Goal: Task Accomplishment & Management: Use online tool/utility

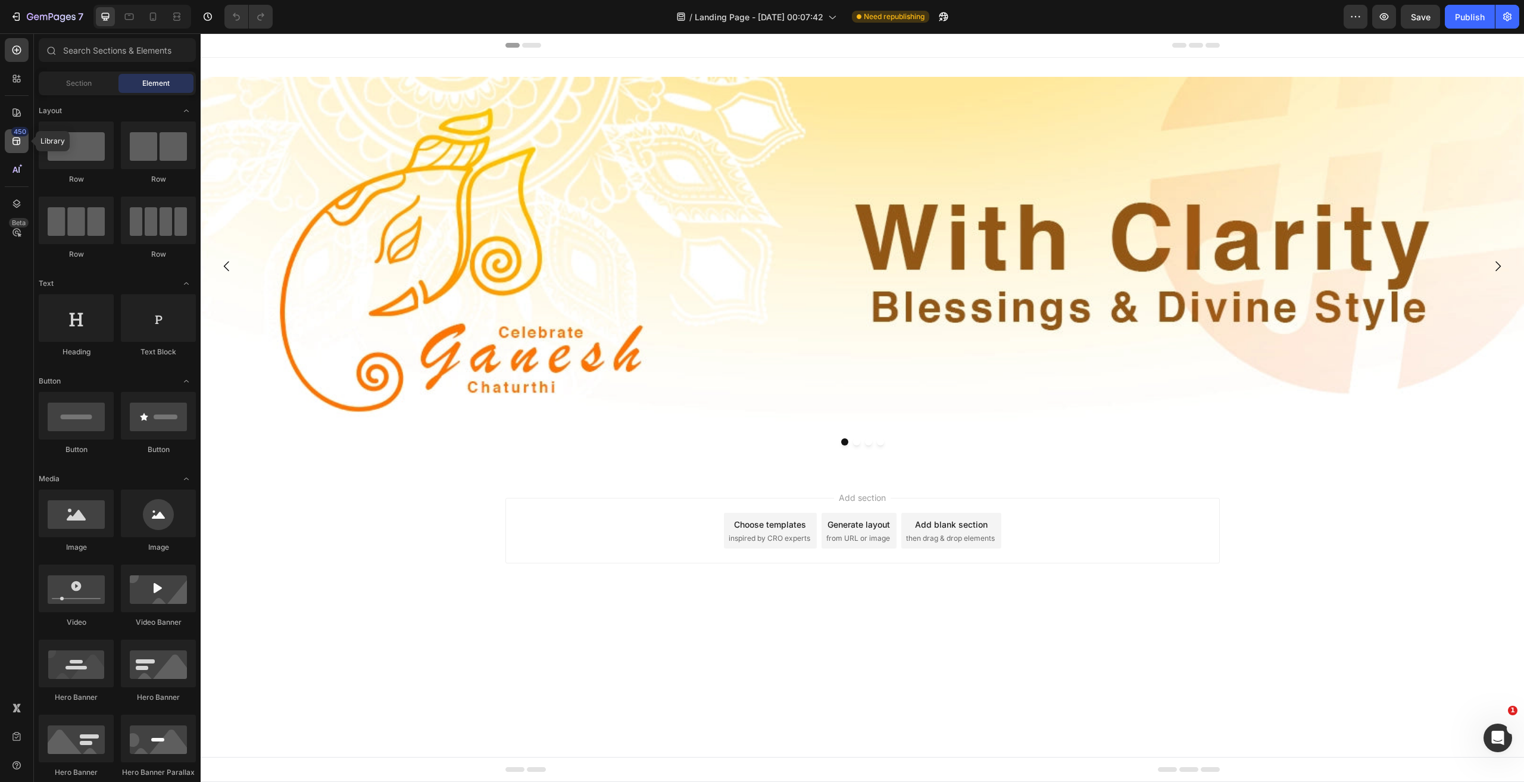
click at [27, 146] on div "450" at bounding box center [17, 141] width 24 height 24
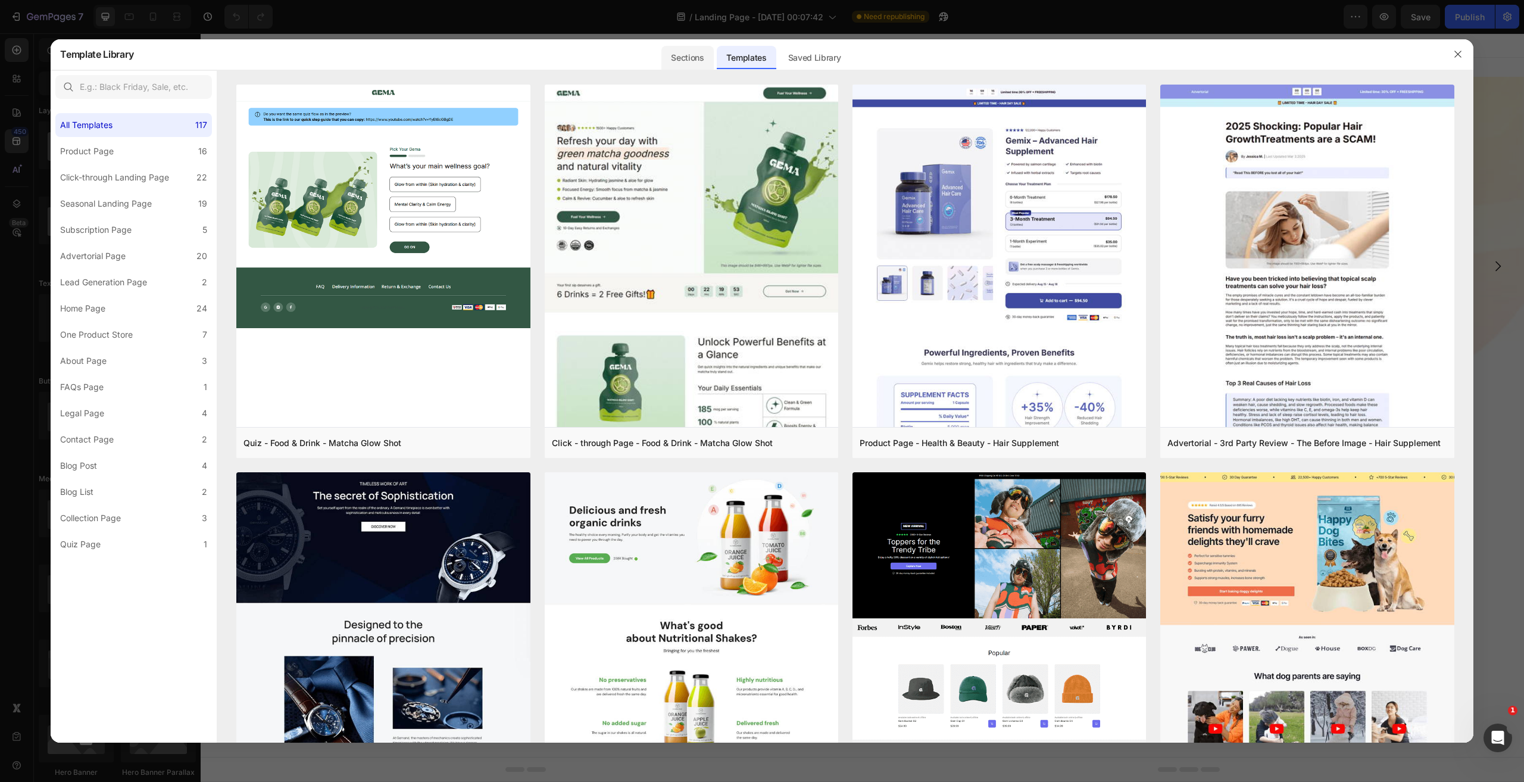
click at [685, 61] on div "Sections" at bounding box center [688, 58] width 52 height 24
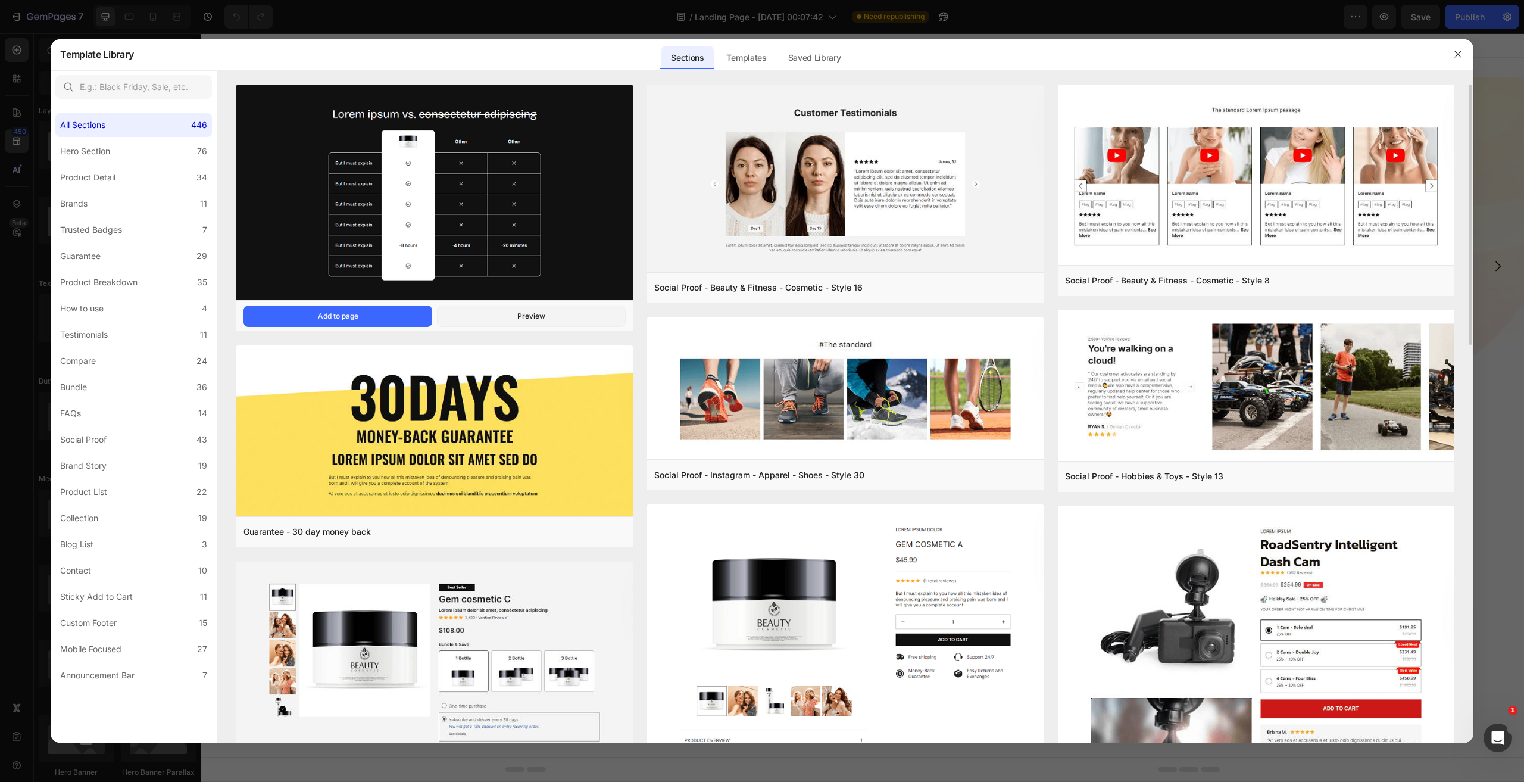
click at [549, 160] on img at bounding box center [434, 194] width 397 height 219
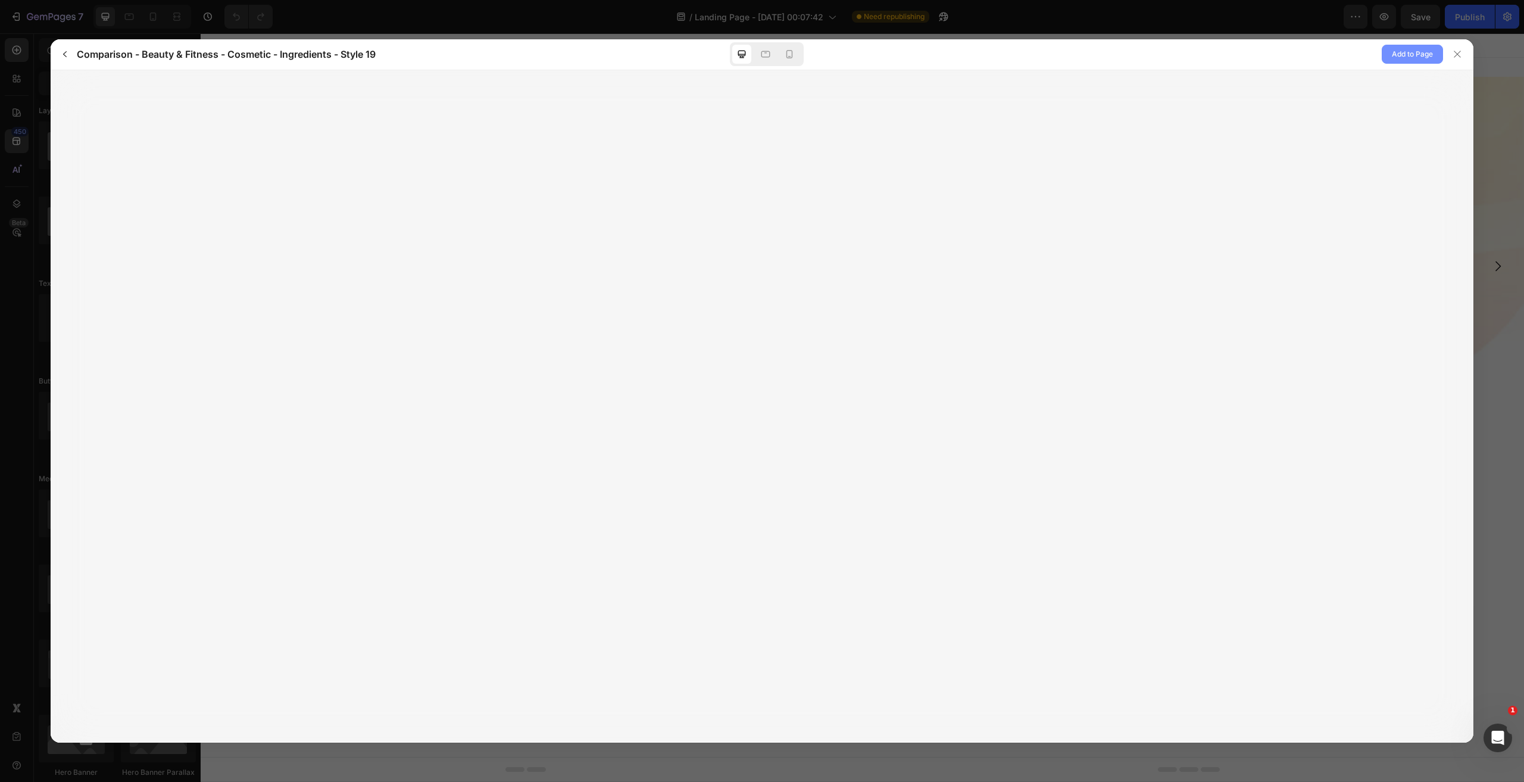
click at [1407, 54] on span "Add to Page" at bounding box center [1412, 54] width 41 height 14
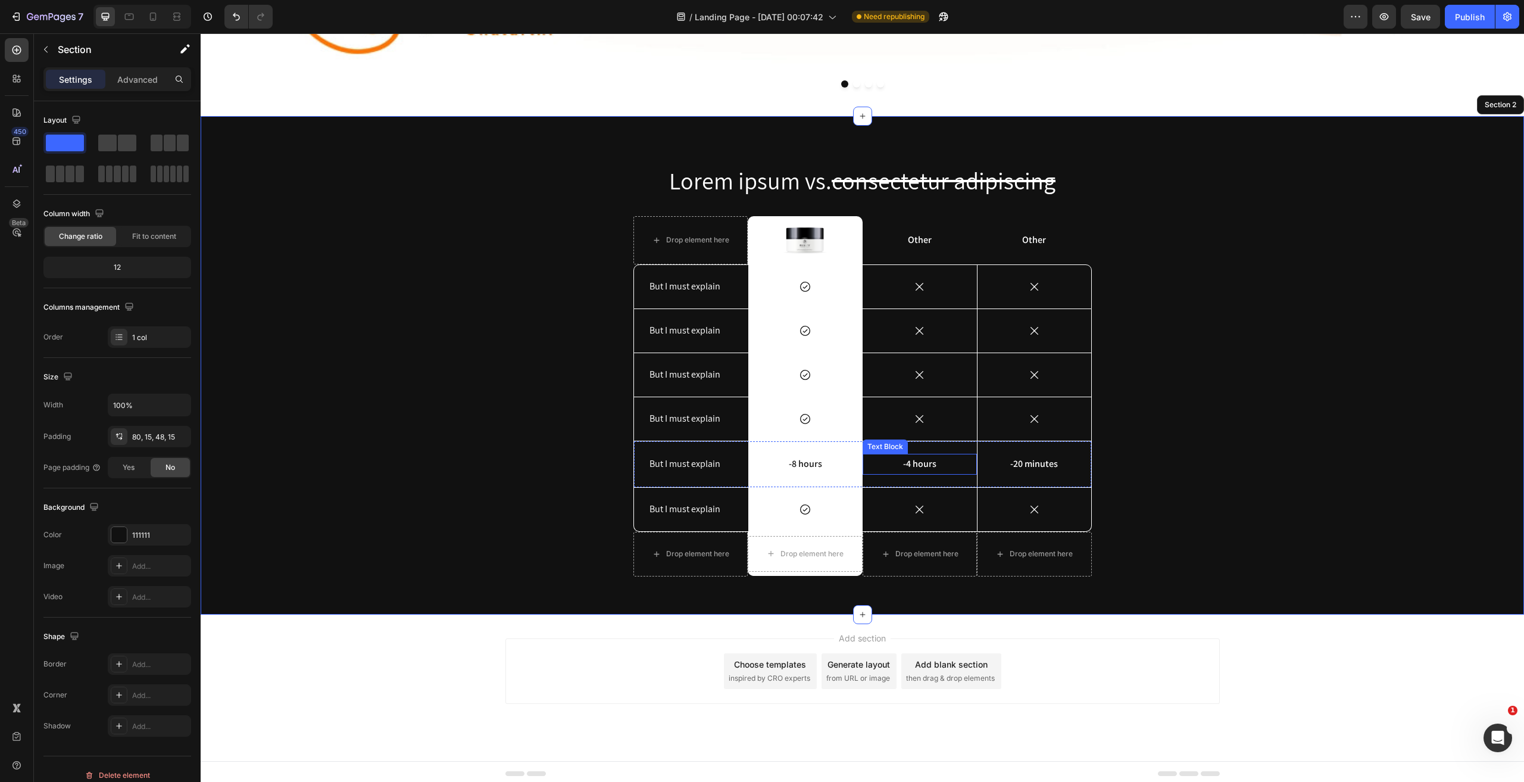
scroll to position [357, 0]
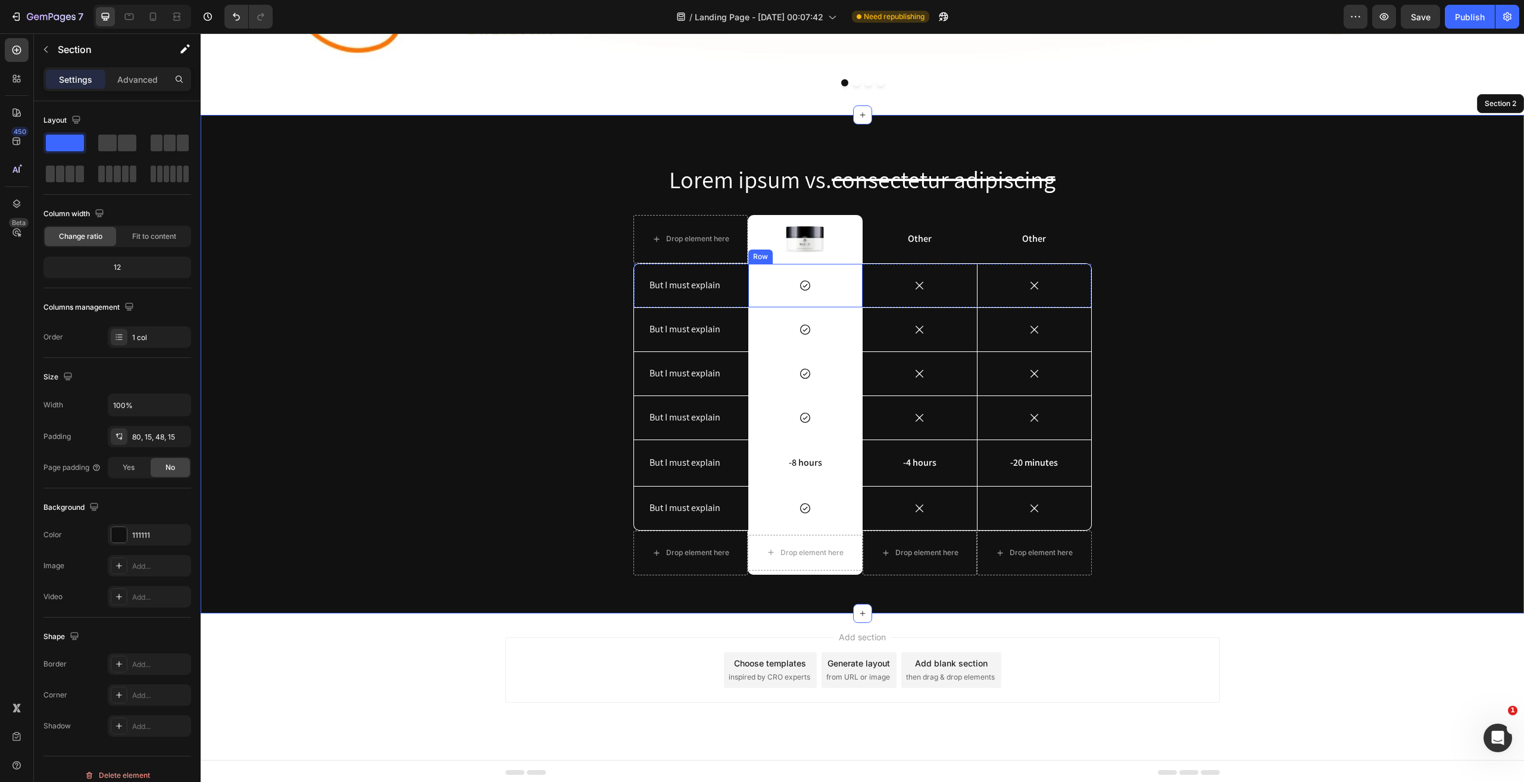
click at [790, 269] on div "Icon Row" at bounding box center [806, 285] width 114 height 43
click at [723, 301] on div "But I must explain Text Block" at bounding box center [691, 285] width 114 height 43
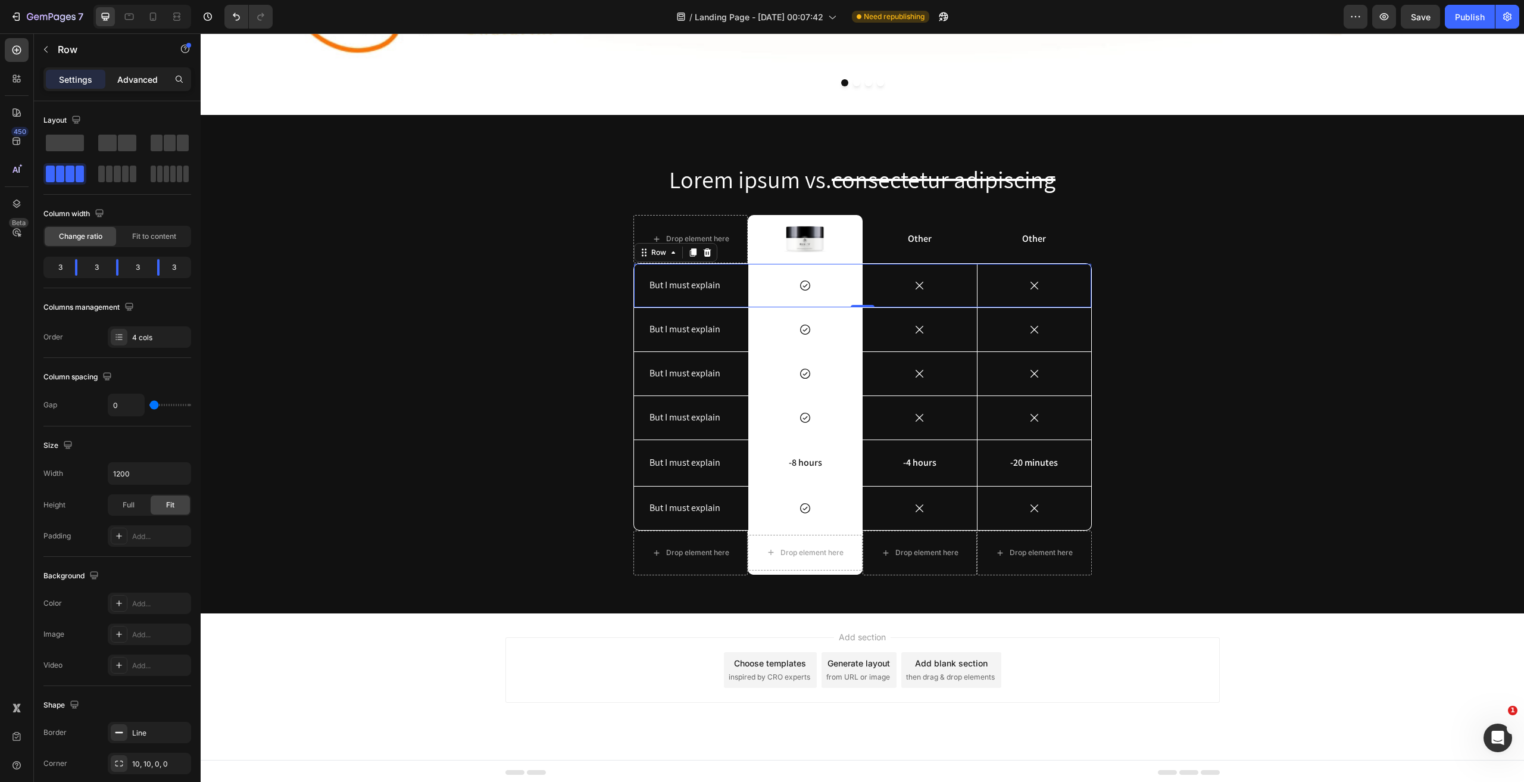
click at [124, 86] on div "Advanced" at bounding box center [138, 79] width 60 height 19
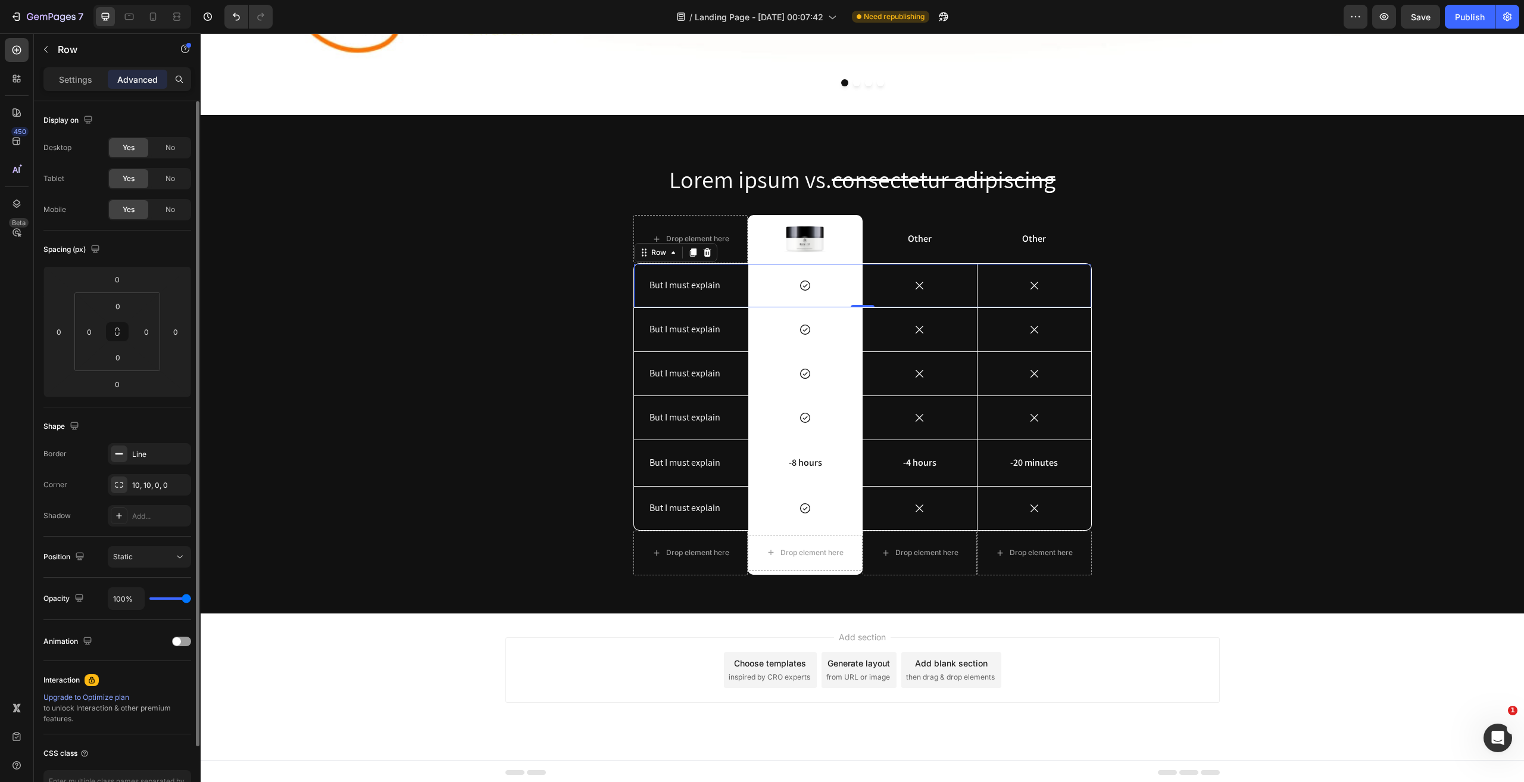
scroll to position [77, 0]
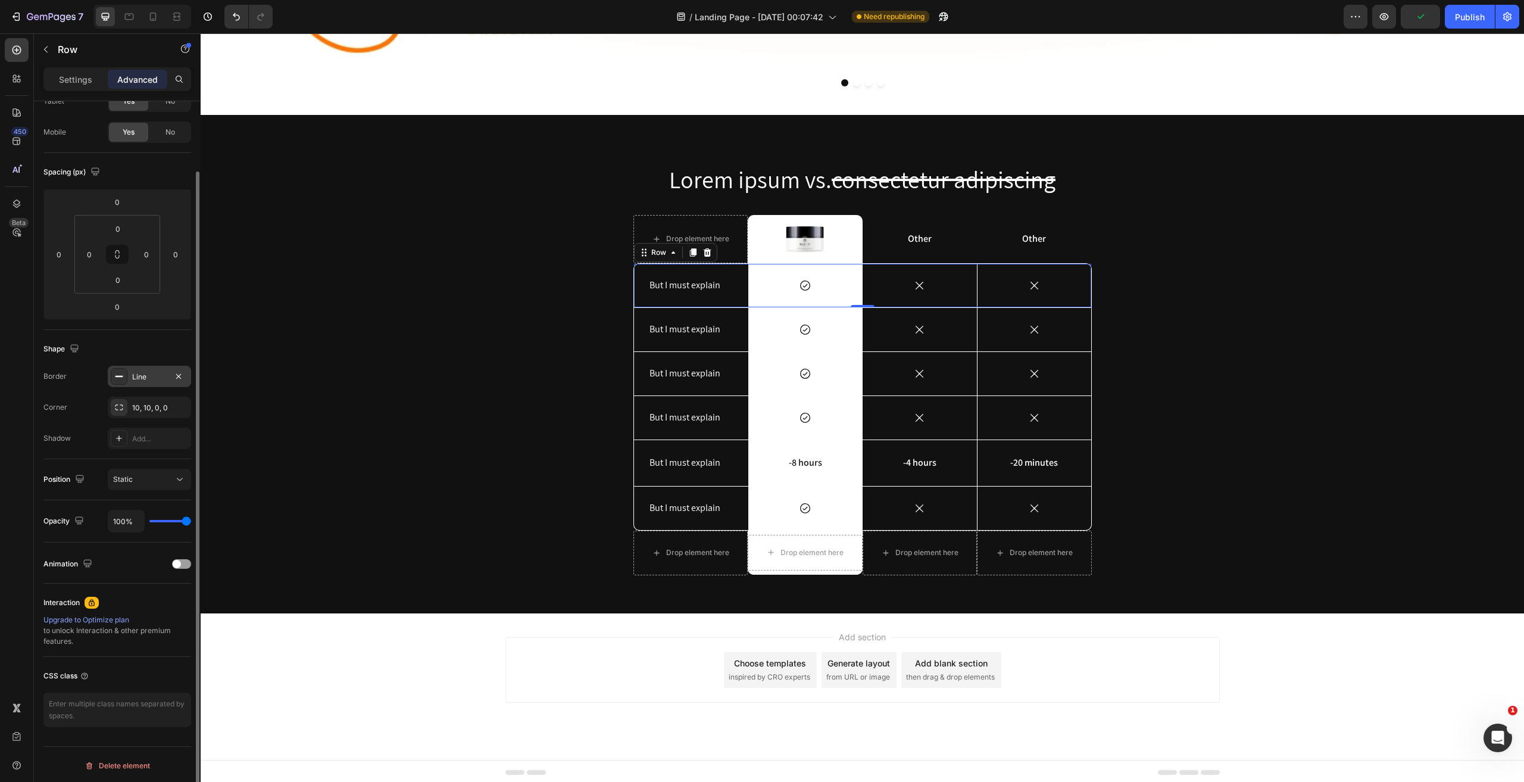
click at [118, 380] on div at bounding box center [119, 376] width 17 height 17
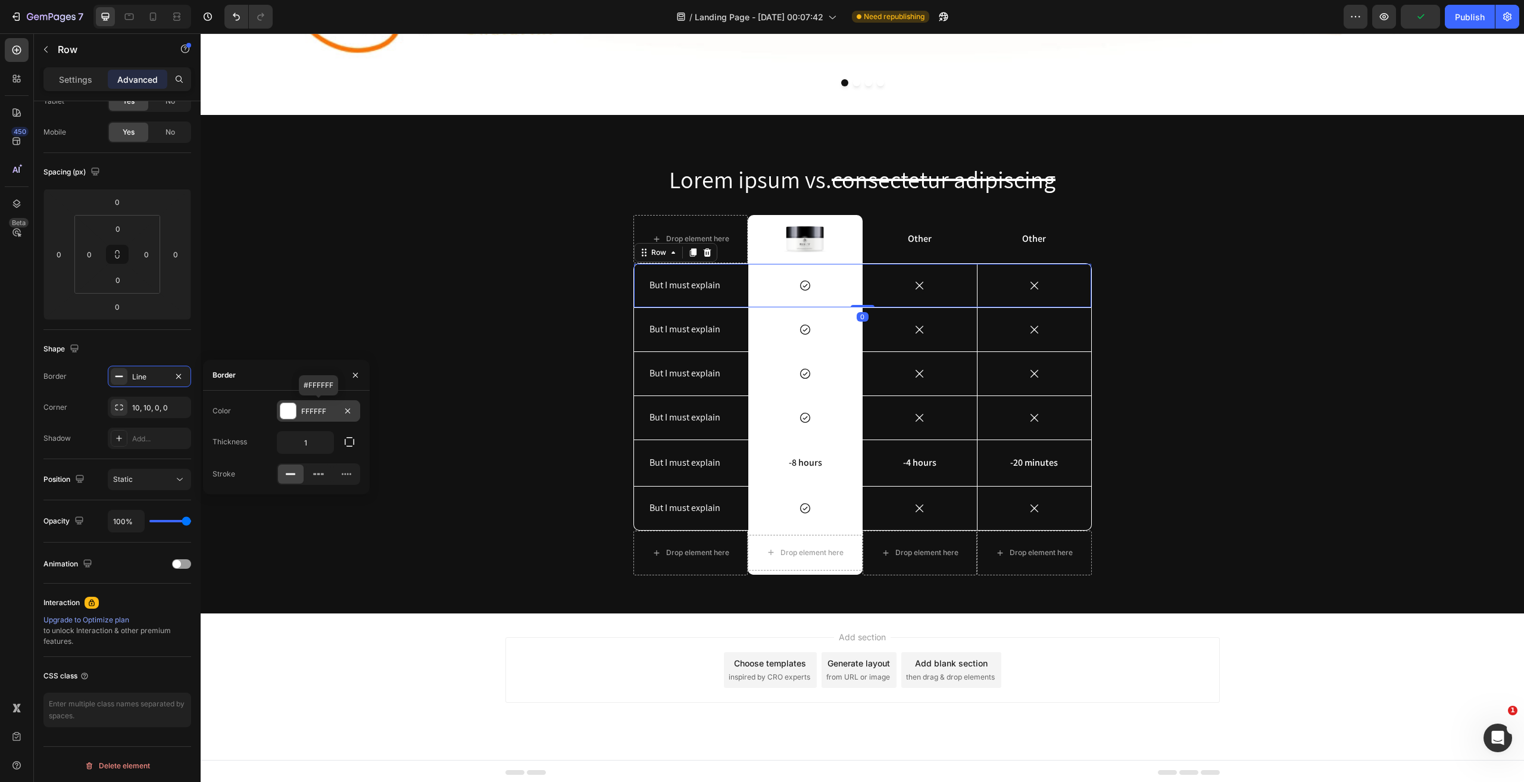
click at [317, 411] on div "FFFFFF" at bounding box center [318, 411] width 35 height 11
click at [344, 501] on div at bounding box center [350, 499] width 12 height 12
type input "C5453F"
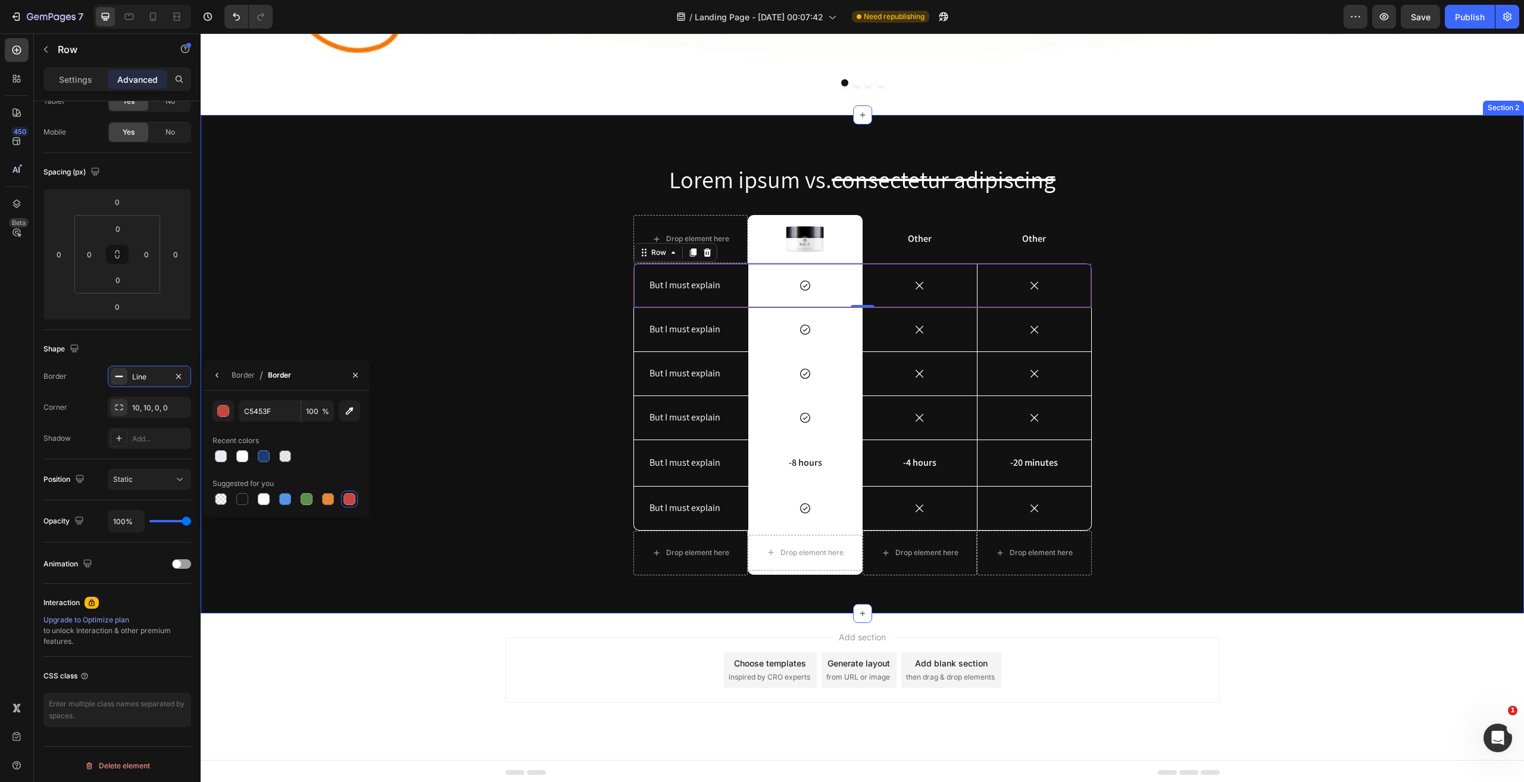
click at [616, 310] on div "Lorem ipsum vs. consectetur adipiscing Heading Drop element here Image Row Othe…" at bounding box center [863, 374] width 1306 height 422
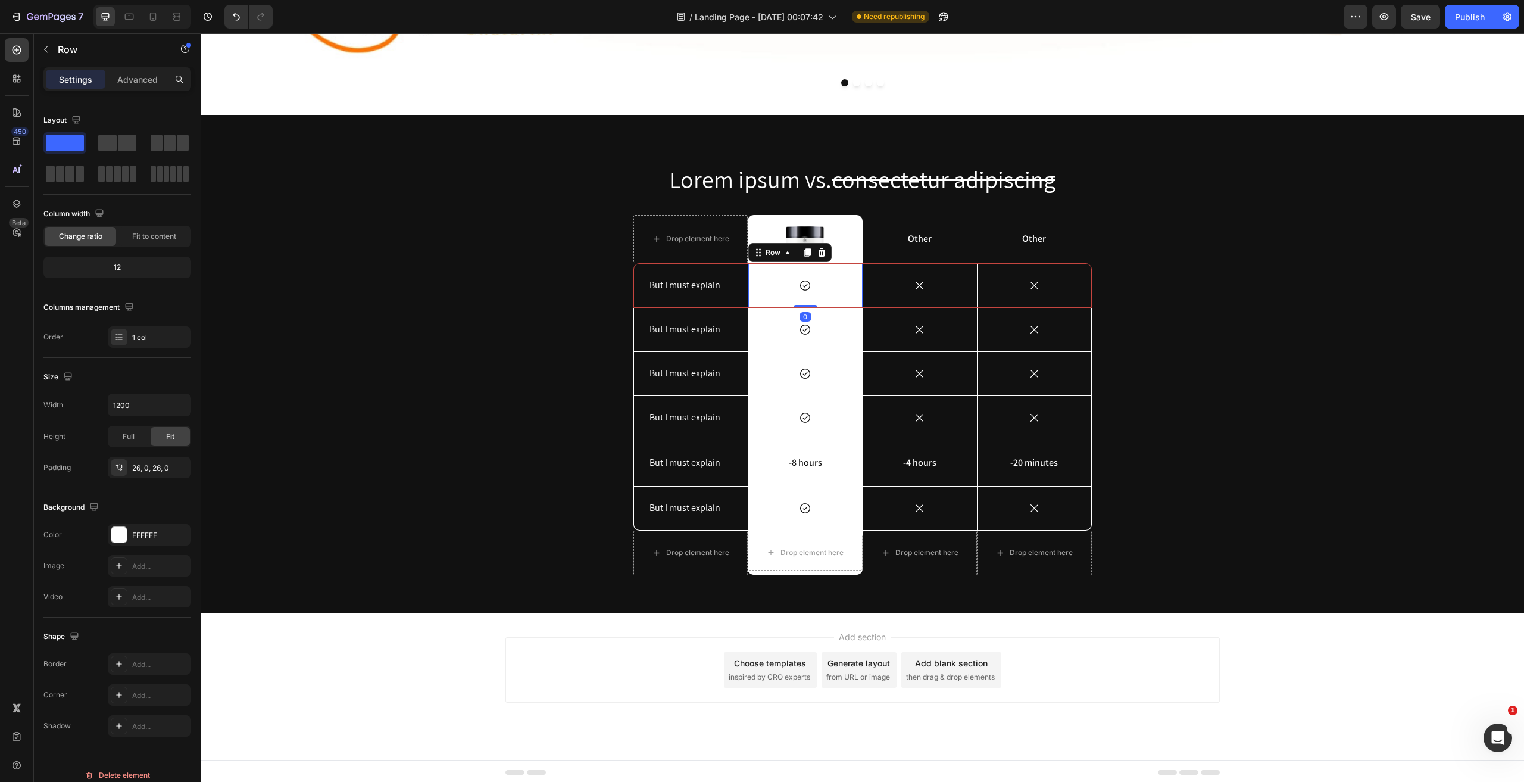
click at [779, 267] on div "Icon Row 0" at bounding box center [806, 285] width 114 height 43
click at [127, 89] on div "Settings Advanced" at bounding box center [117, 79] width 148 height 24
click at [126, 86] on div "Advanced" at bounding box center [138, 79] width 60 height 19
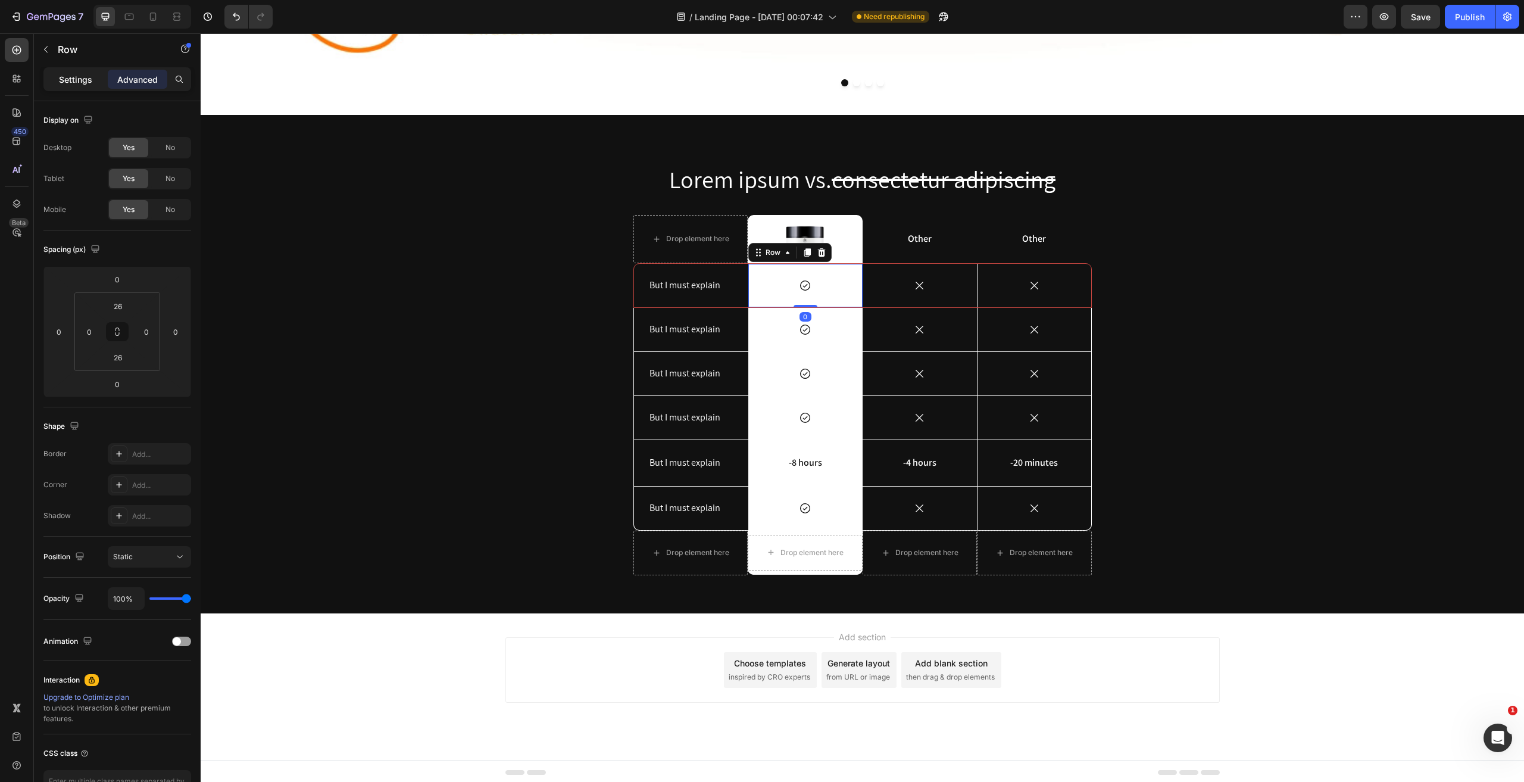
click at [87, 85] on p "Settings" at bounding box center [75, 79] width 33 height 13
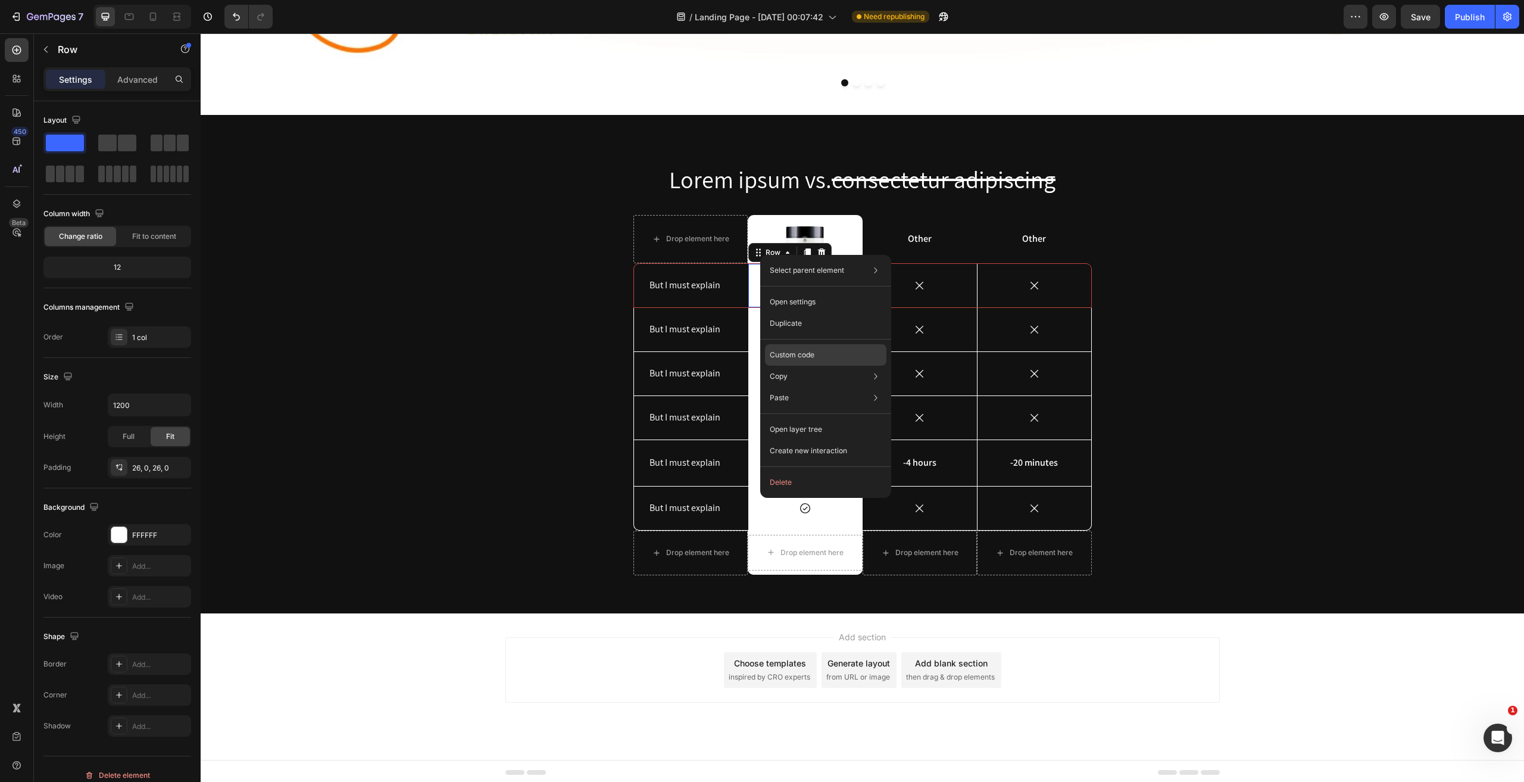
click at [791, 356] on p "Custom code" at bounding box center [792, 355] width 45 height 11
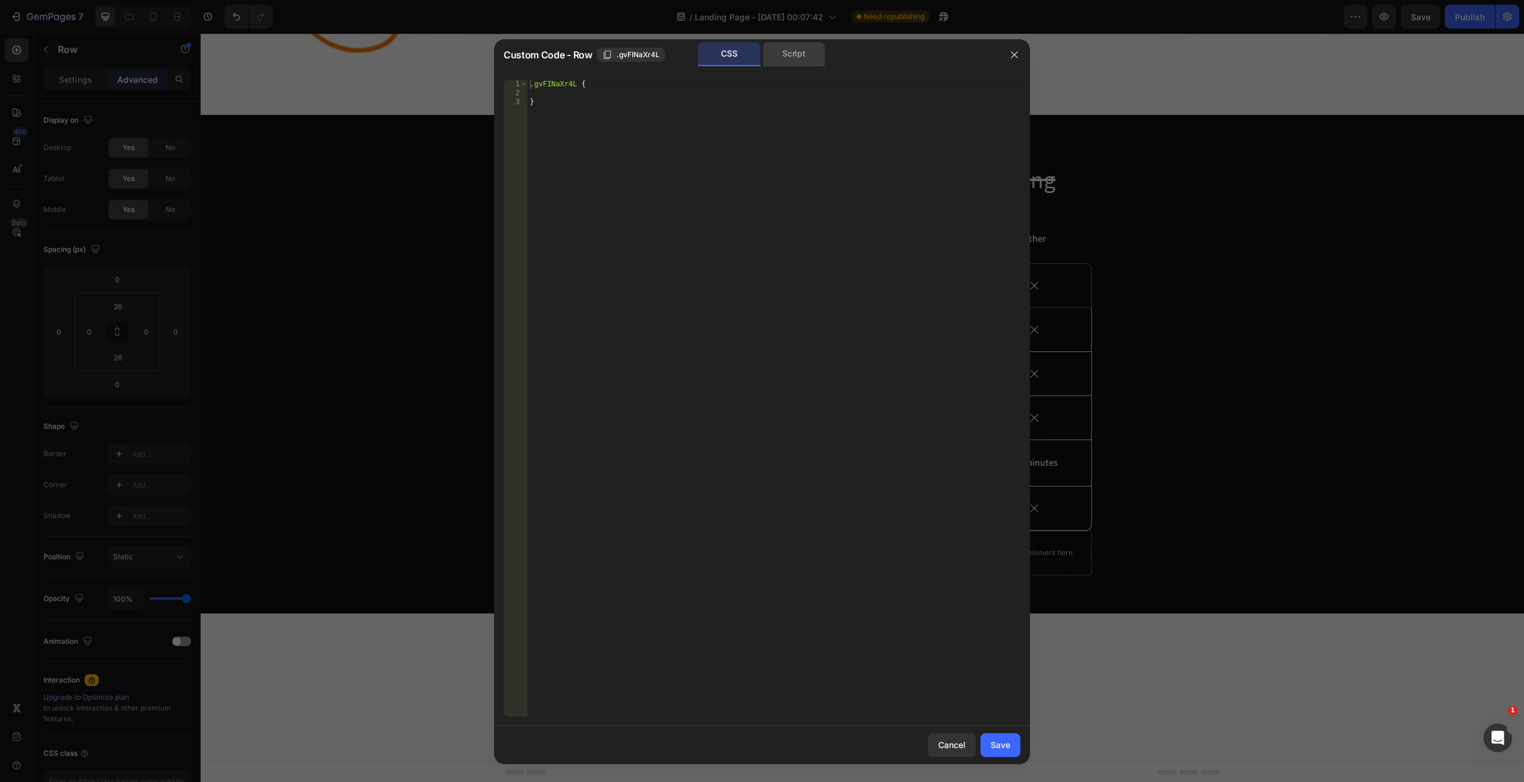
click at [792, 55] on div "Script" at bounding box center [794, 54] width 63 height 24
click at [1021, 54] on button "button" at bounding box center [1014, 54] width 19 height 19
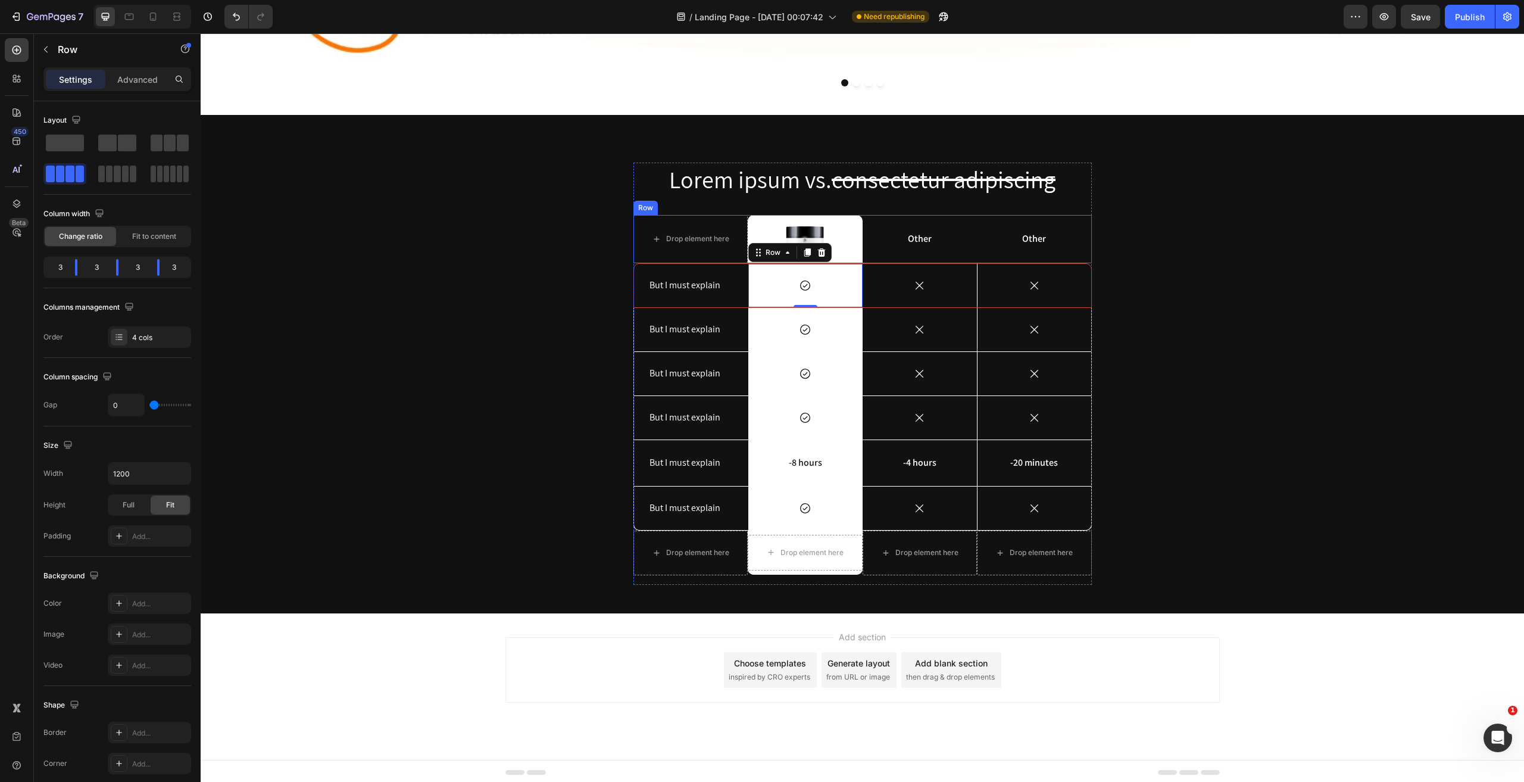
click at [866, 219] on div "Other Text Block" at bounding box center [920, 239] width 115 height 48
click at [737, 352] on div "But I must explain Text Block" at bounding box center [691, 373] width 114 height 43
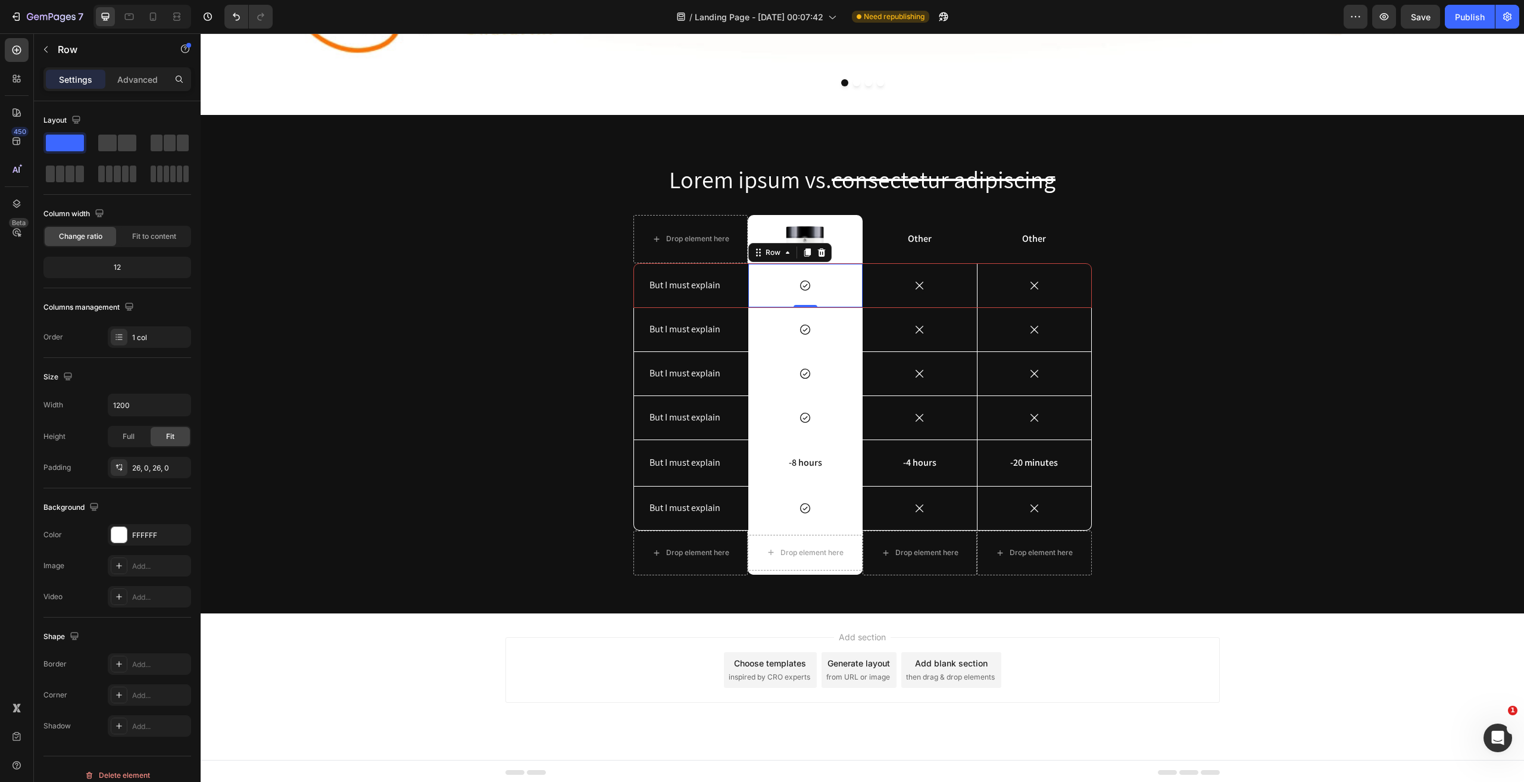
click at [777, 271] on div "Icon Row 0" at bounding box center [806, 285] width 114 height 43
click at [130, 654] on div "Add..." at bounding box center [149, 663] width 83 height 21
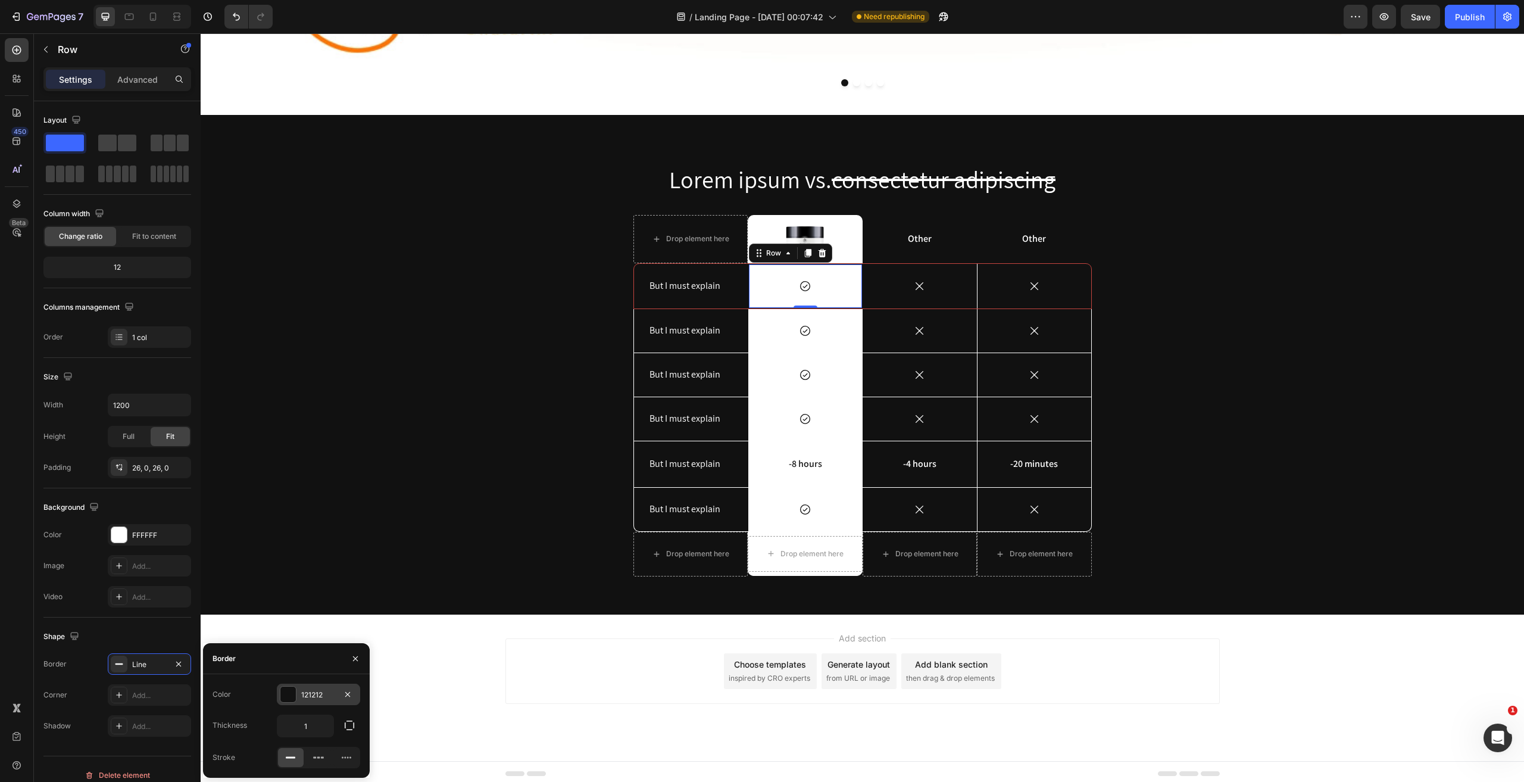
click at [319, 693] on div "121212" at bounding box center [318, 695] width 35 height 11
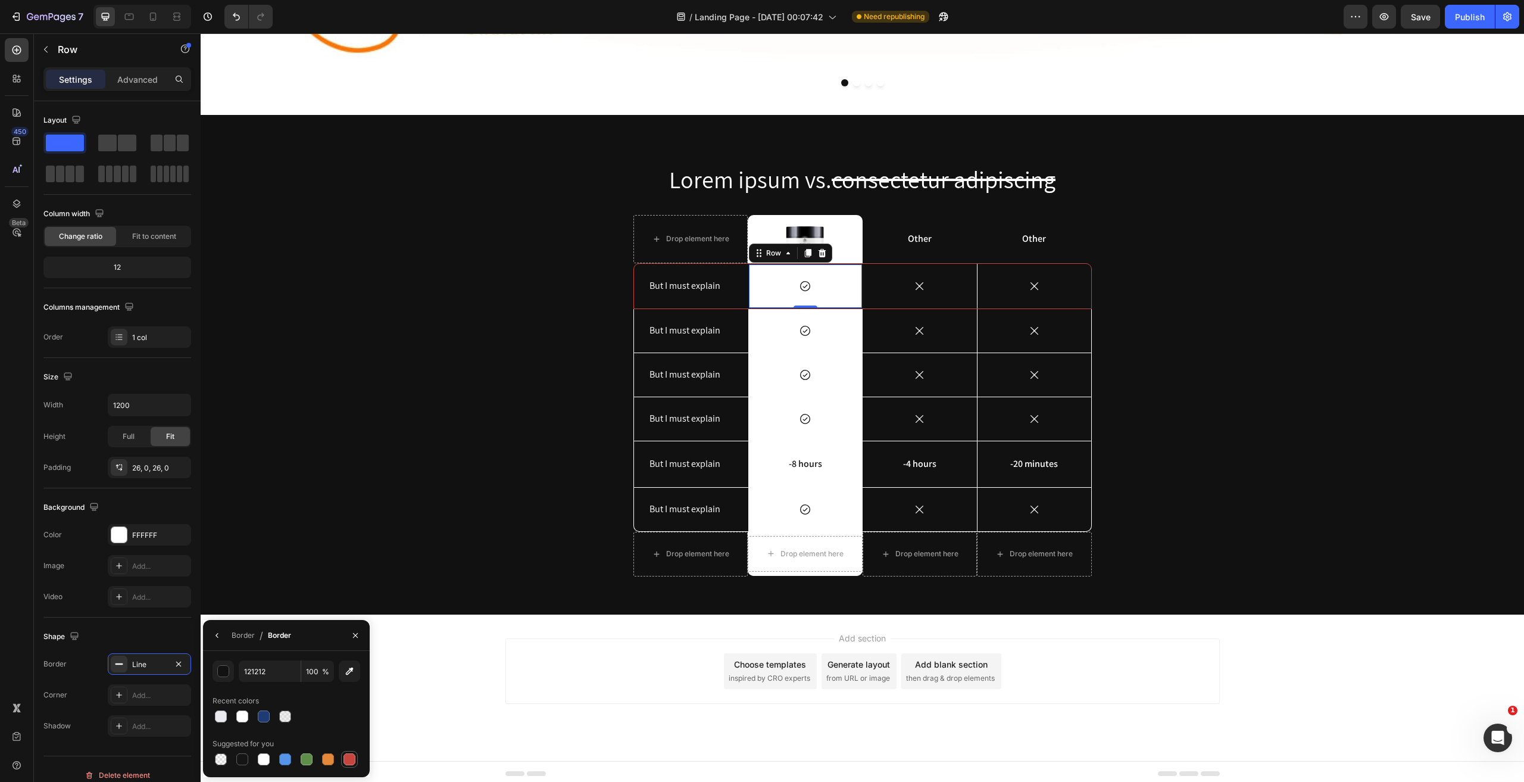
click at [345, 763] on div at bounding box center [350, 759] width 12 height 12
type input "C5453F"
